Goal: Transaction & Acquisition: Book appointment/travel/reservation

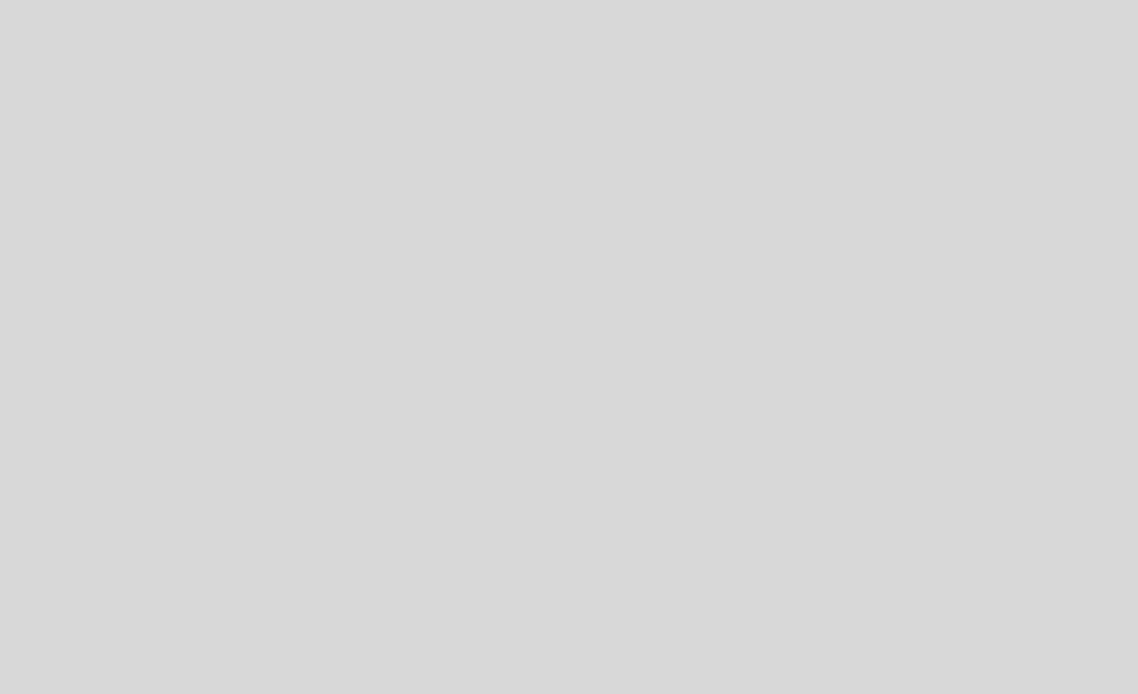
select select "es"
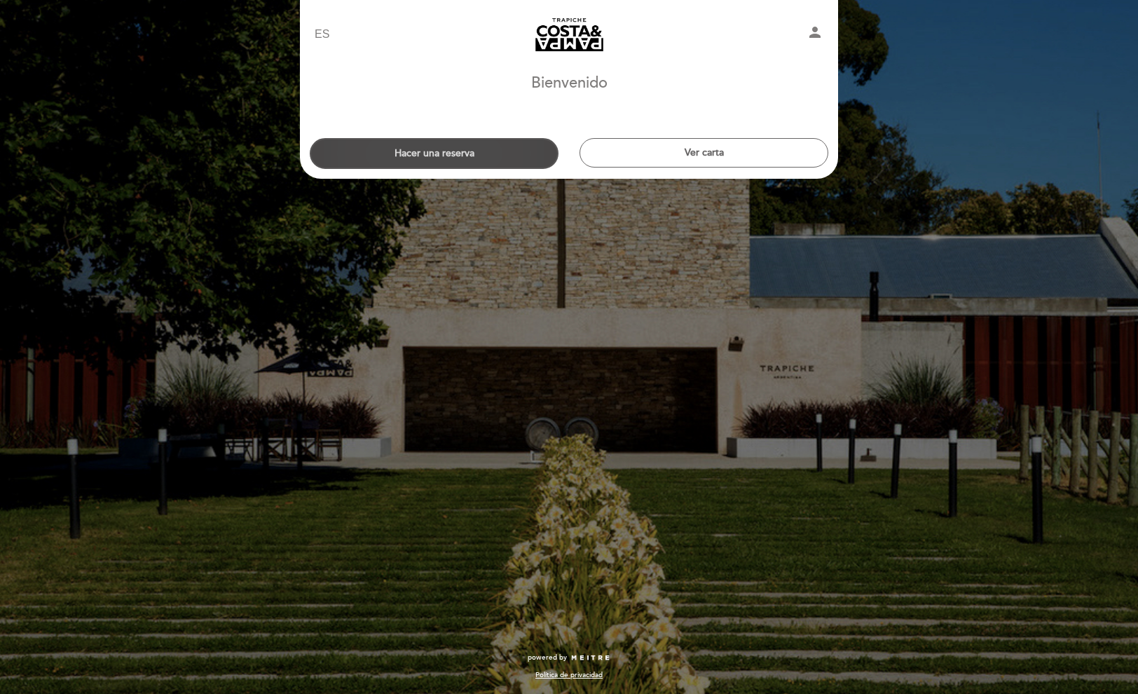
click at [454, 149] on button "Hacer una reserva" at bounding box center [434, 153] width 249 height 31
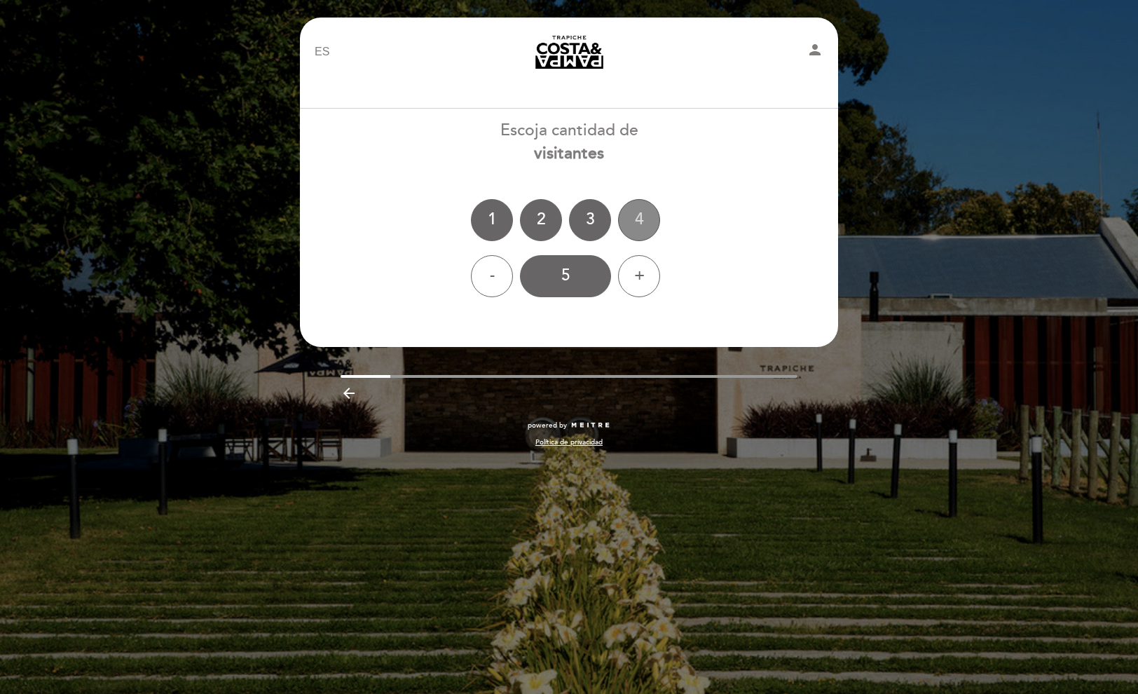
click at [641, 218] on div "4" at bounding box center [639, 220] width 42 height 42
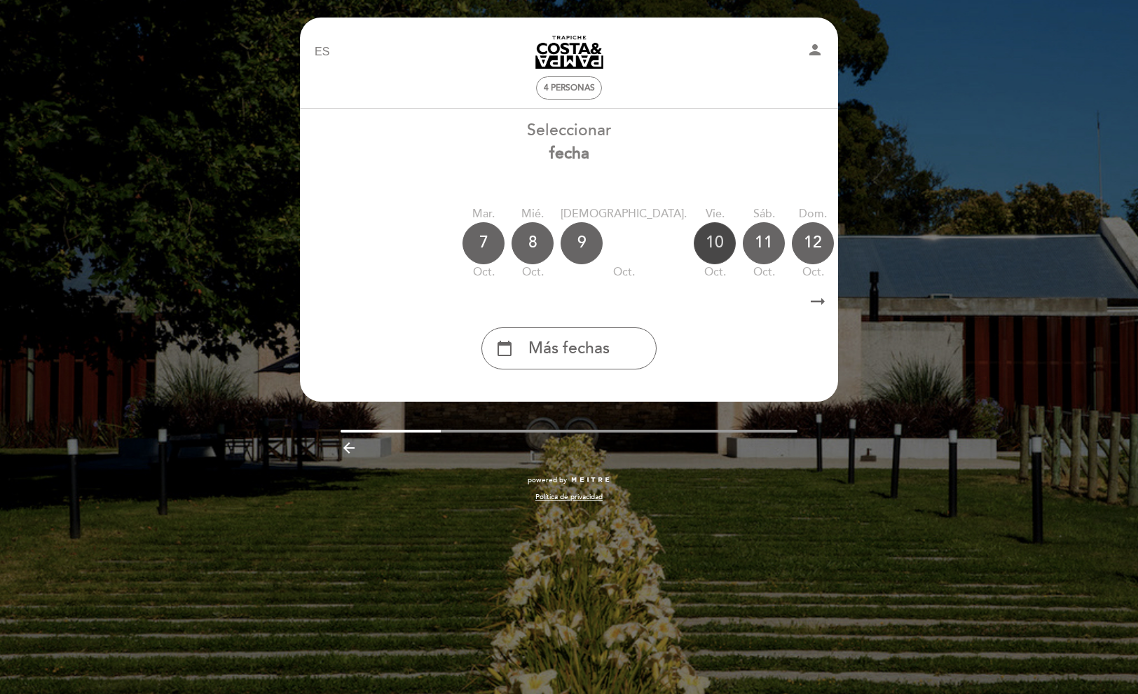
click at [694, 239] on div "10" at bounding box center [715, 243] width 42 height 42
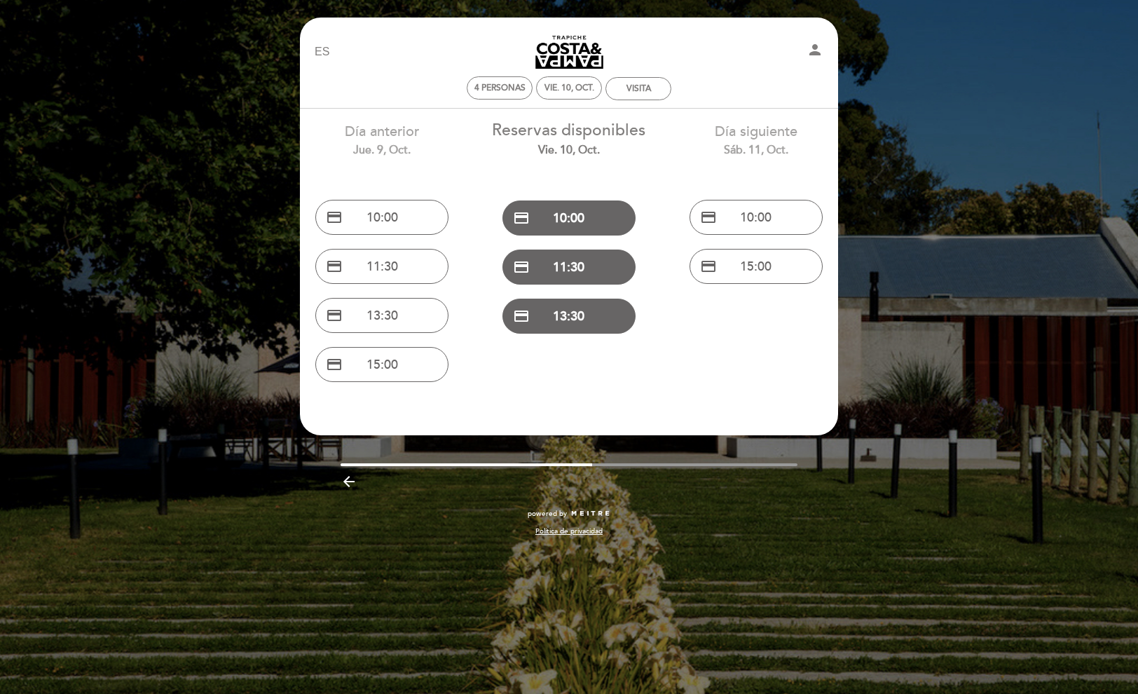
click at [500, 103] on div "EN ES PT [PERSON_NAME][GEOGRAPHIC_DATA] person 4 personas vie. 10, oct. VISITA" at bounding box center [569, 67] width 509 height 81
click at [504, 96] on div "4 personas" at bounding box center [500, 88] width 64 height 22
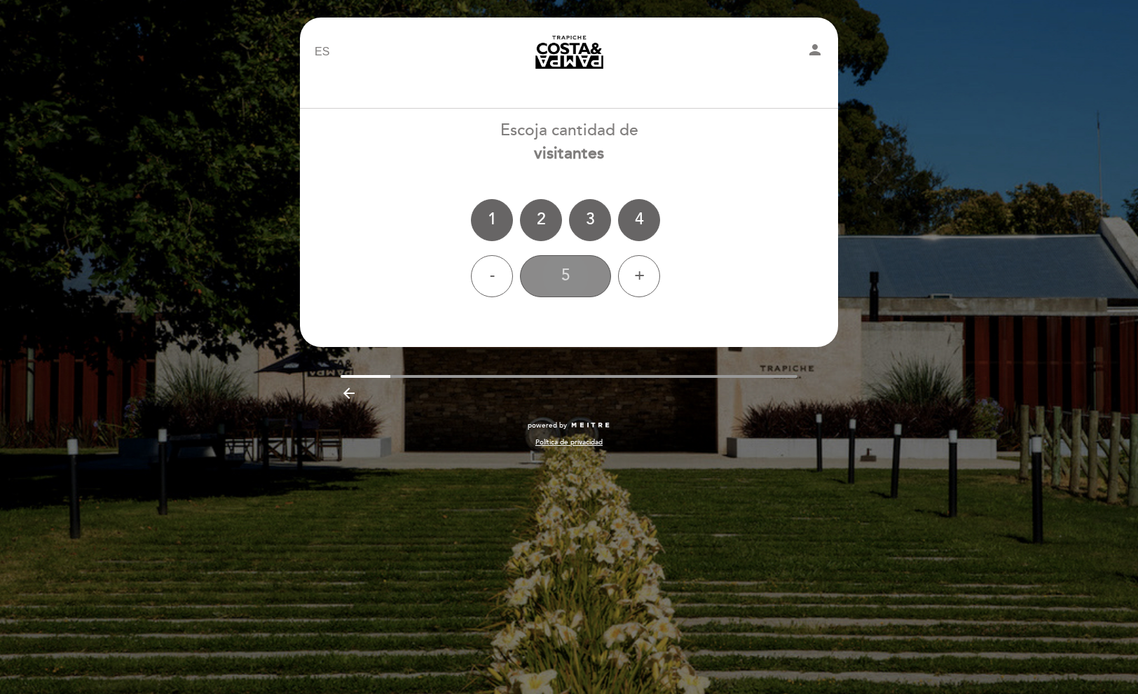
click at [579, 282] on div "5" at bounding box center [565, 276] width 91 height 42
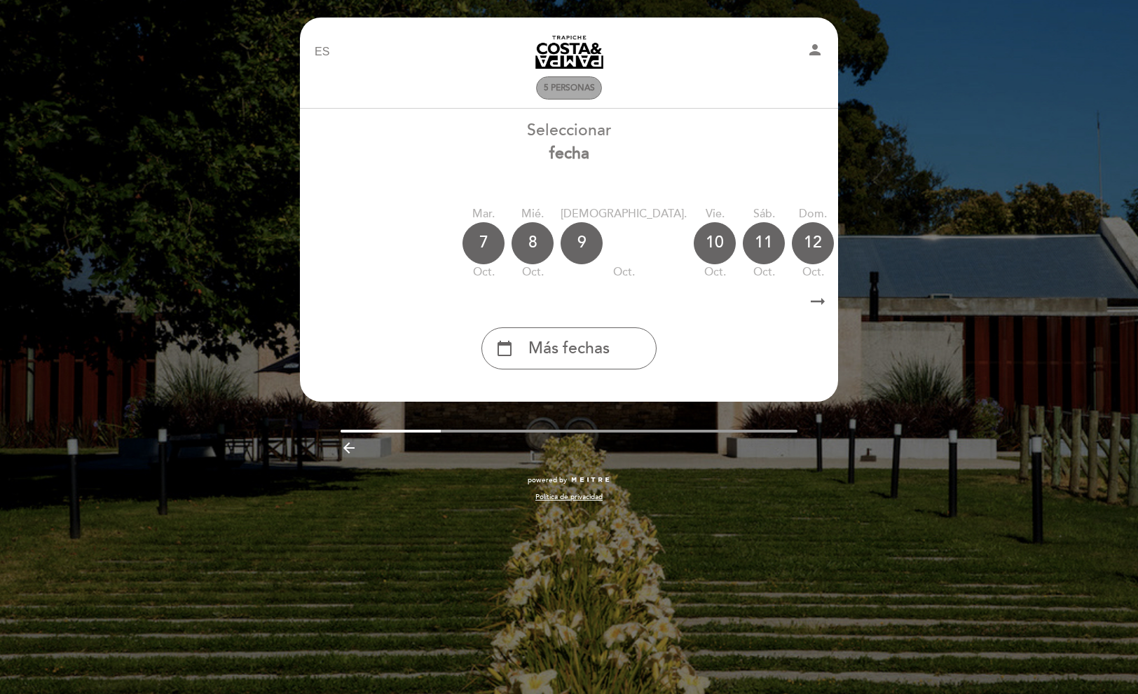
click at [555, 88] on span "5 personas" at bounding box center [569, 88] width 51 height 11
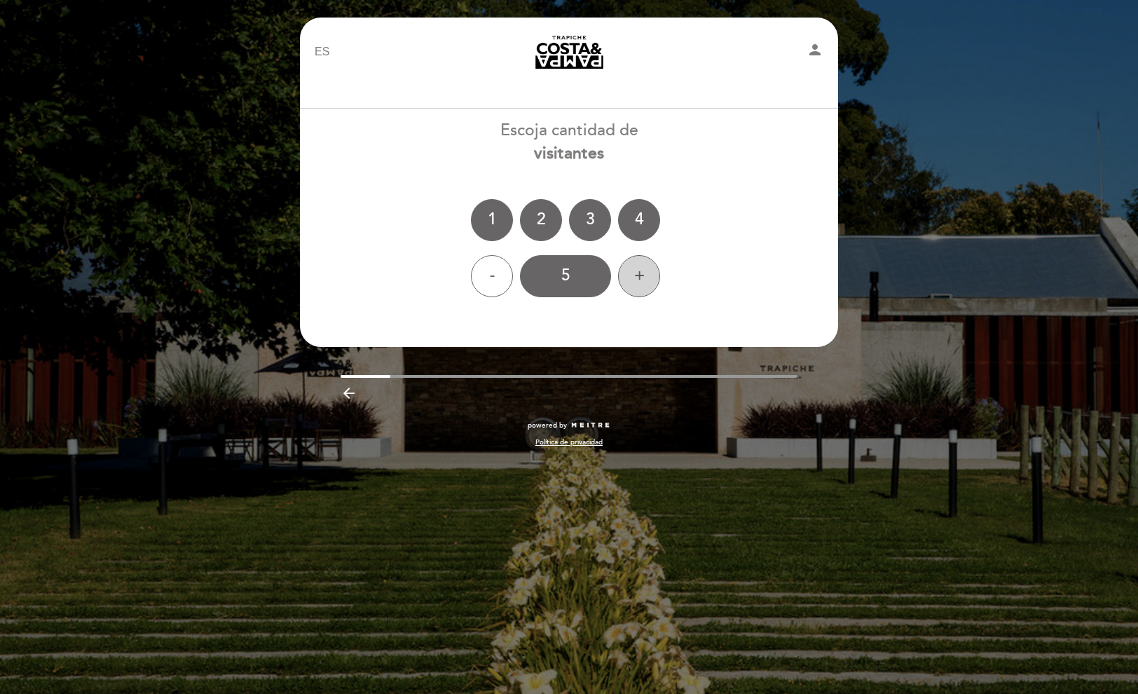
click at [655, 268] on div "+" at bounding box center [639, 276] width 42 height 42
click at [585, 282] on div "6" at bounding box center [565, 276] width 91 height 42
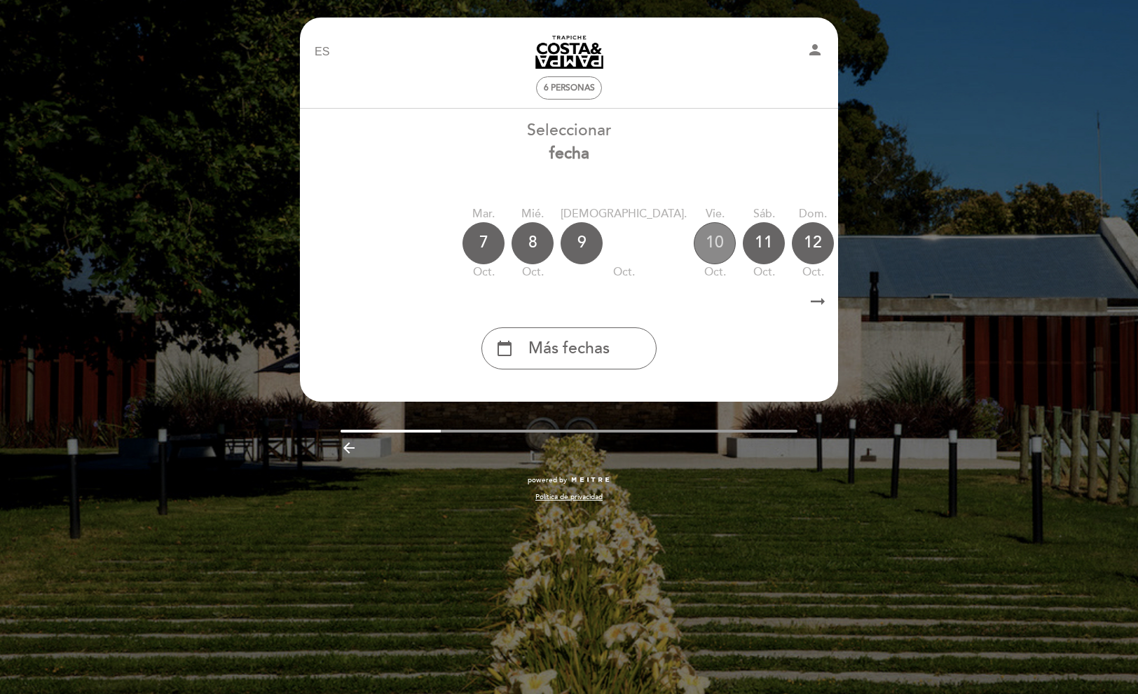
click at [694, 244] on div "10" at bounding box center [715, 243] width 42 height 42
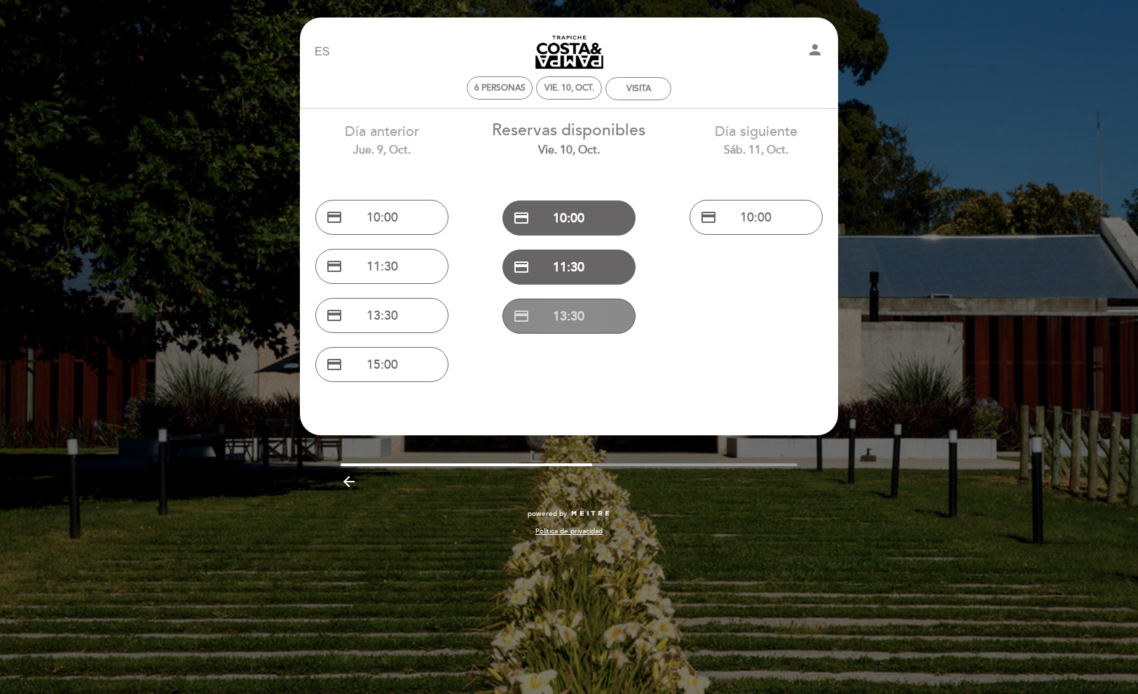
click at [573, 311] on button "credit_card 13:30" at bounding box center [569, 316] width 133 height 35
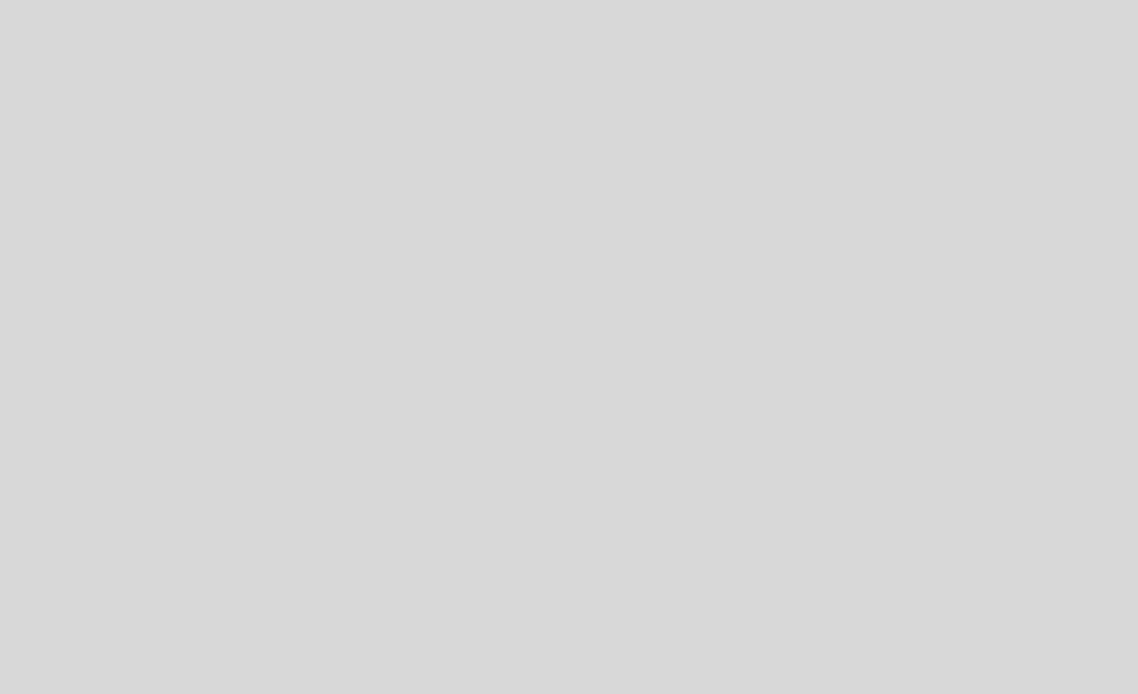
select select "es"
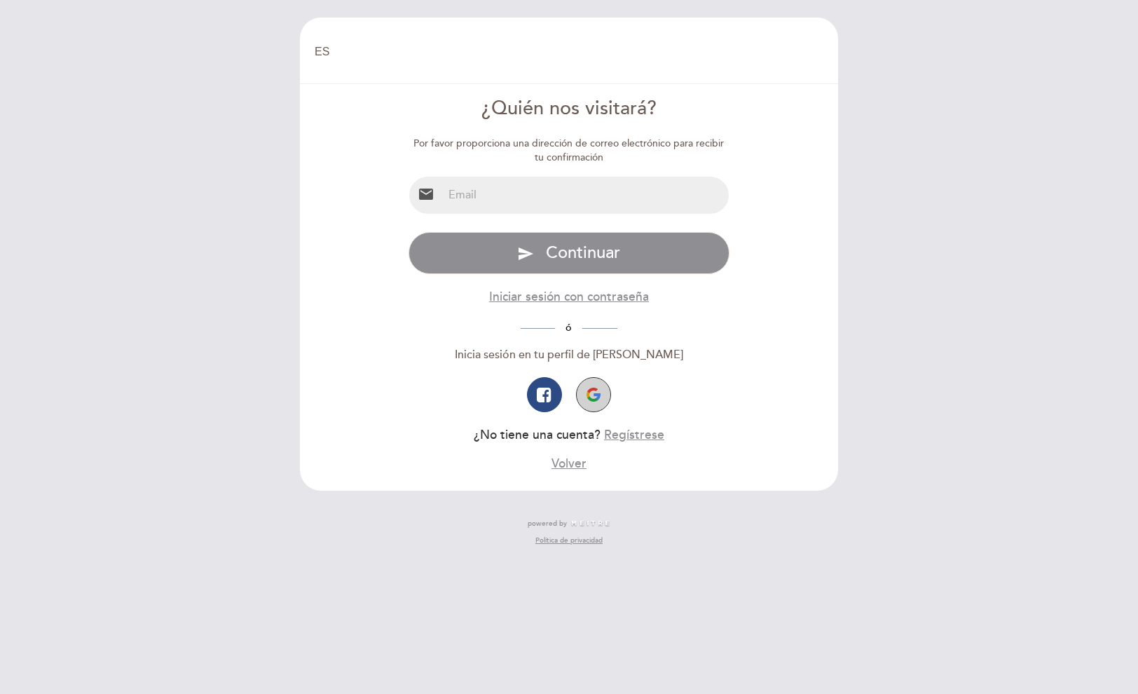
click at [585, 398] on button "button" at bounding box center [593, 394] width 35 height 35
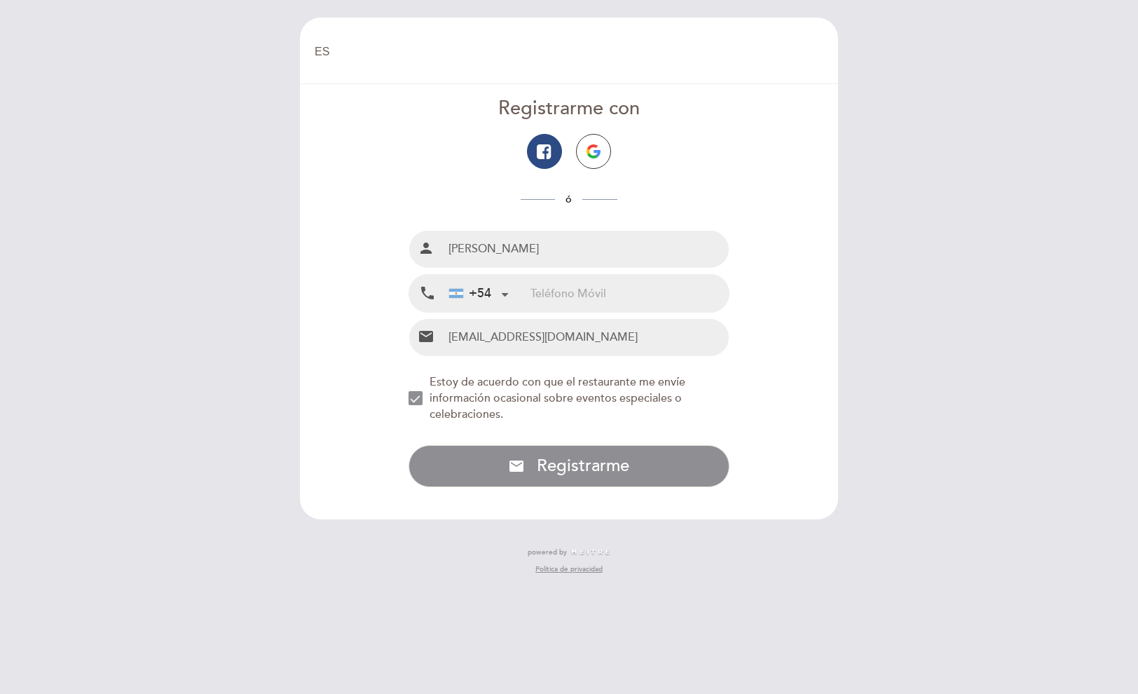
click at [610, 290] on input "tel" at bounding box center [630, 293] width 198 height 37
type input "2235651923"
